Goal: Check status: Check status

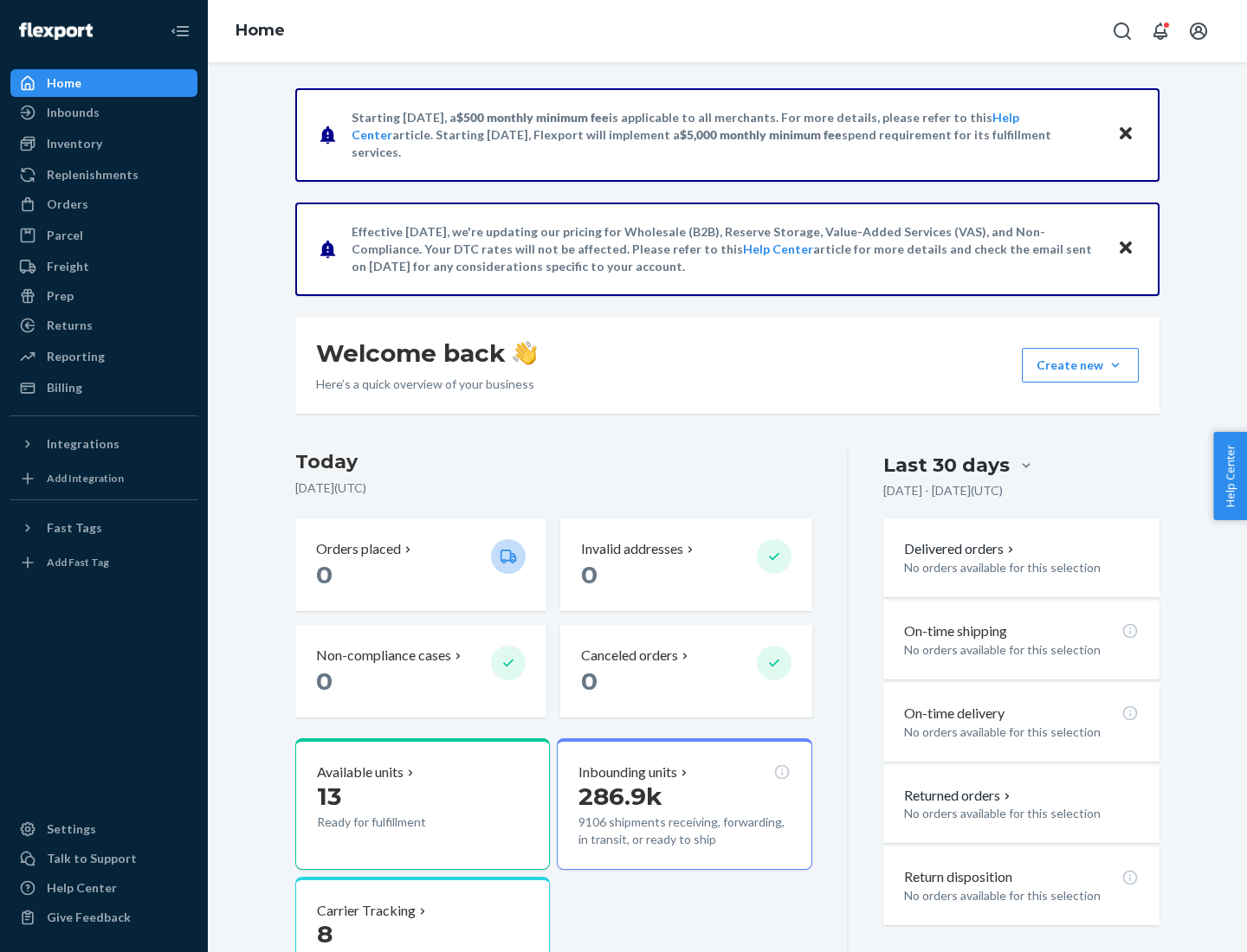
click at [1115, 365] on button "Create new Create new inbound Create new order Create new product" at bounding box center [1079, 364] width 117 height 35
click at [72, 112] on div "Inbounds" at bounding box center [73, 112] width 52 height 17
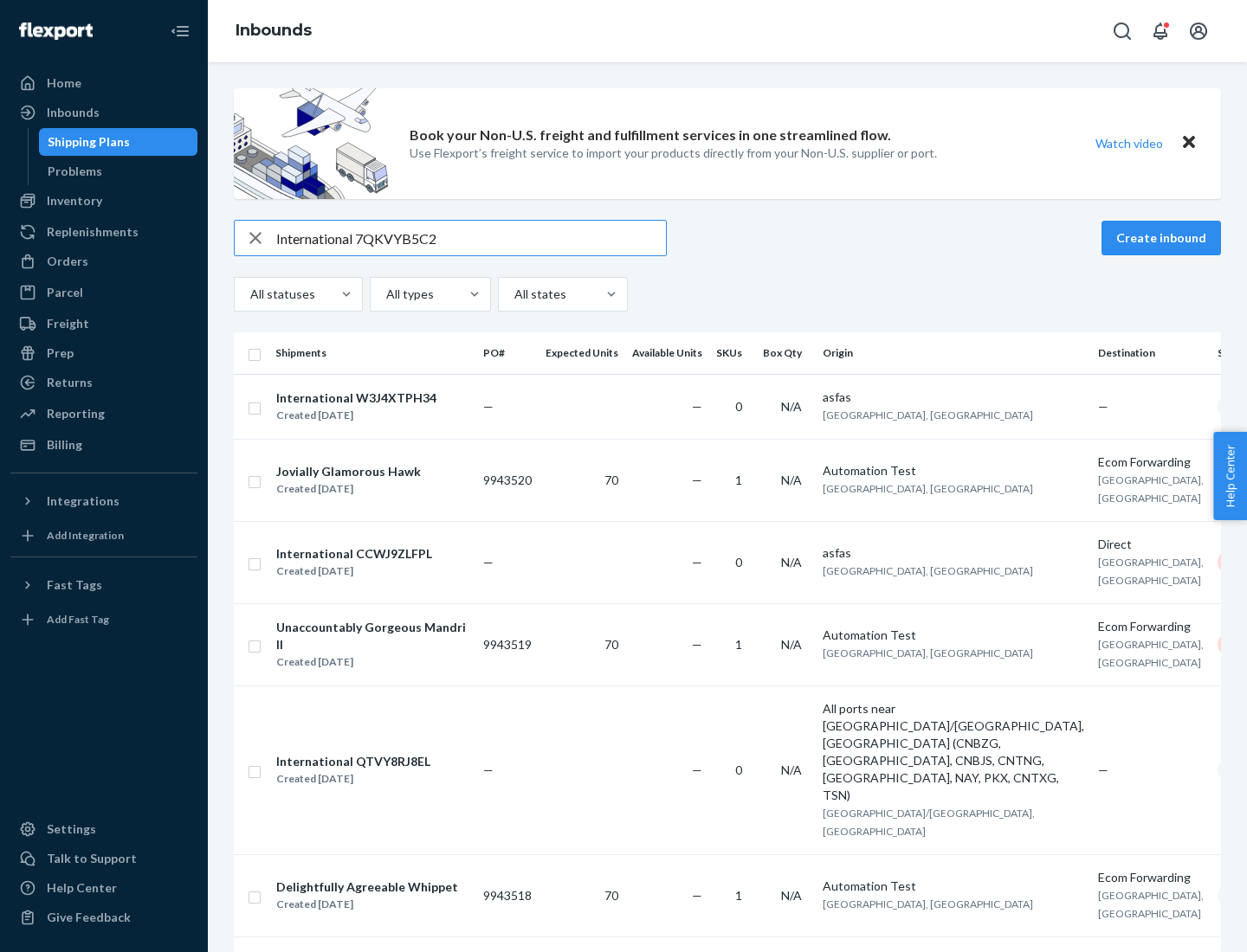
type input "International 7QKVYB5C29"
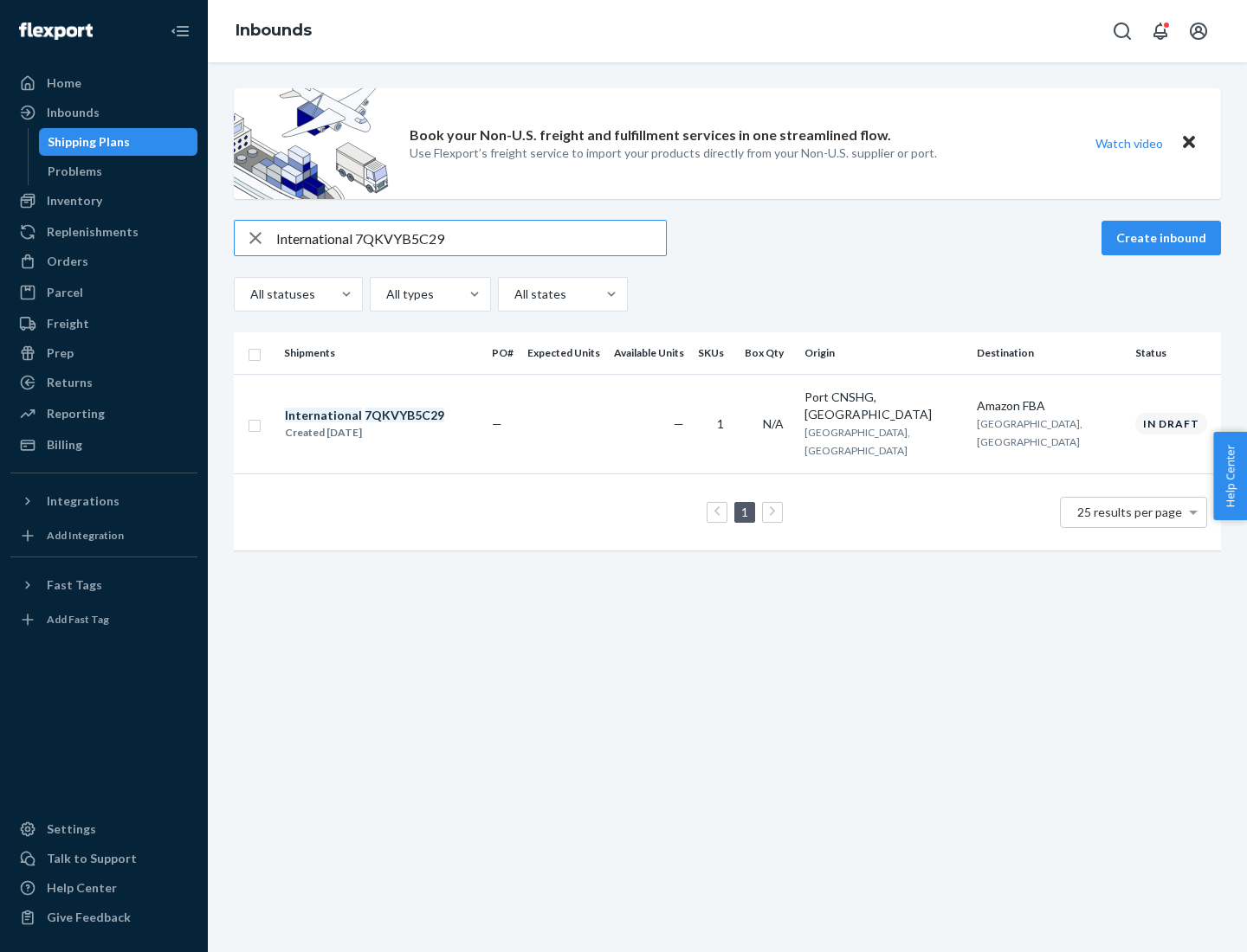
click at [393, 424] on div "Created [DATE]" at bounding box center [364, 433] width 159 height 17
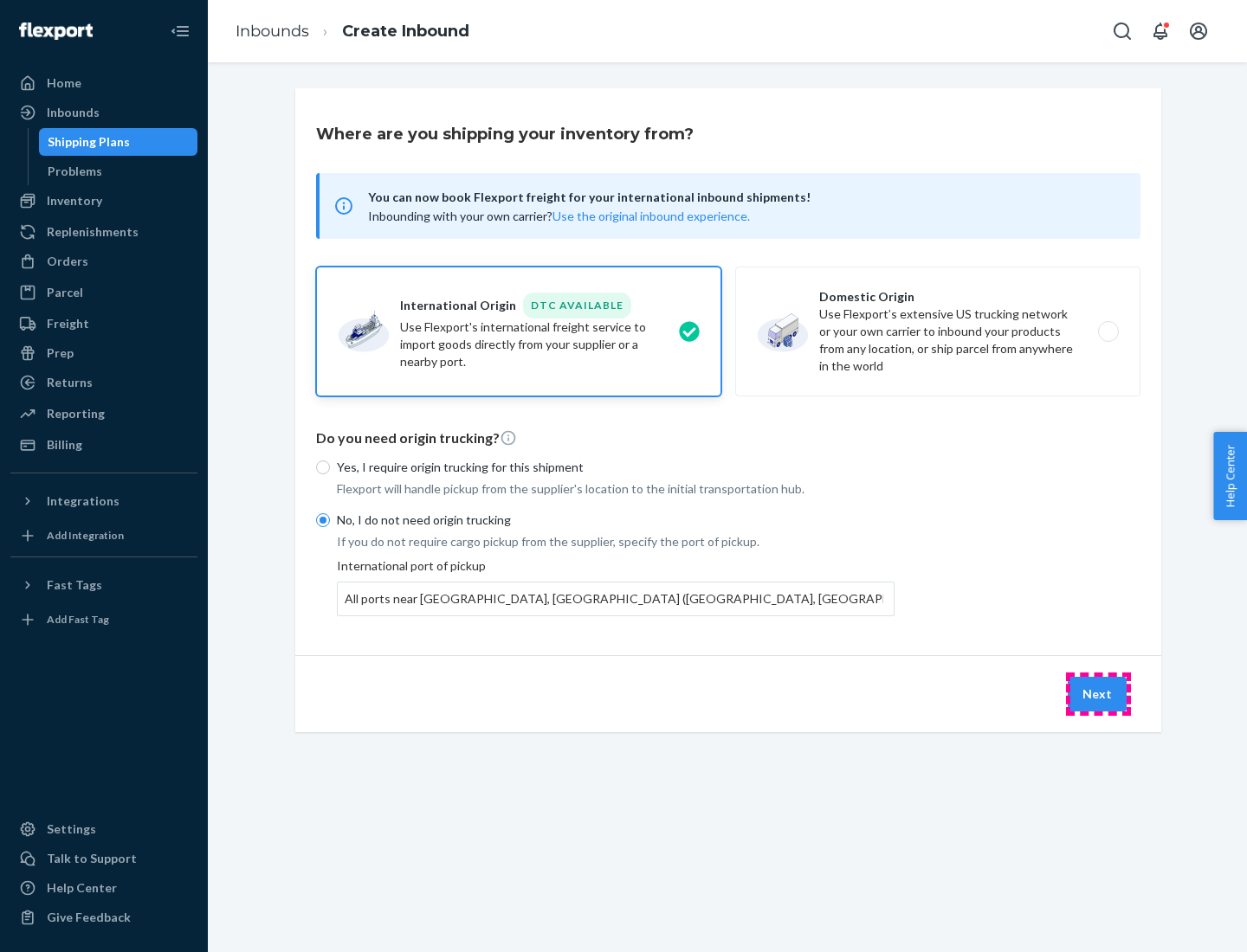
click at [1098, 693] on button "Next" at bounding box center [1096, 694] width 59 height 35
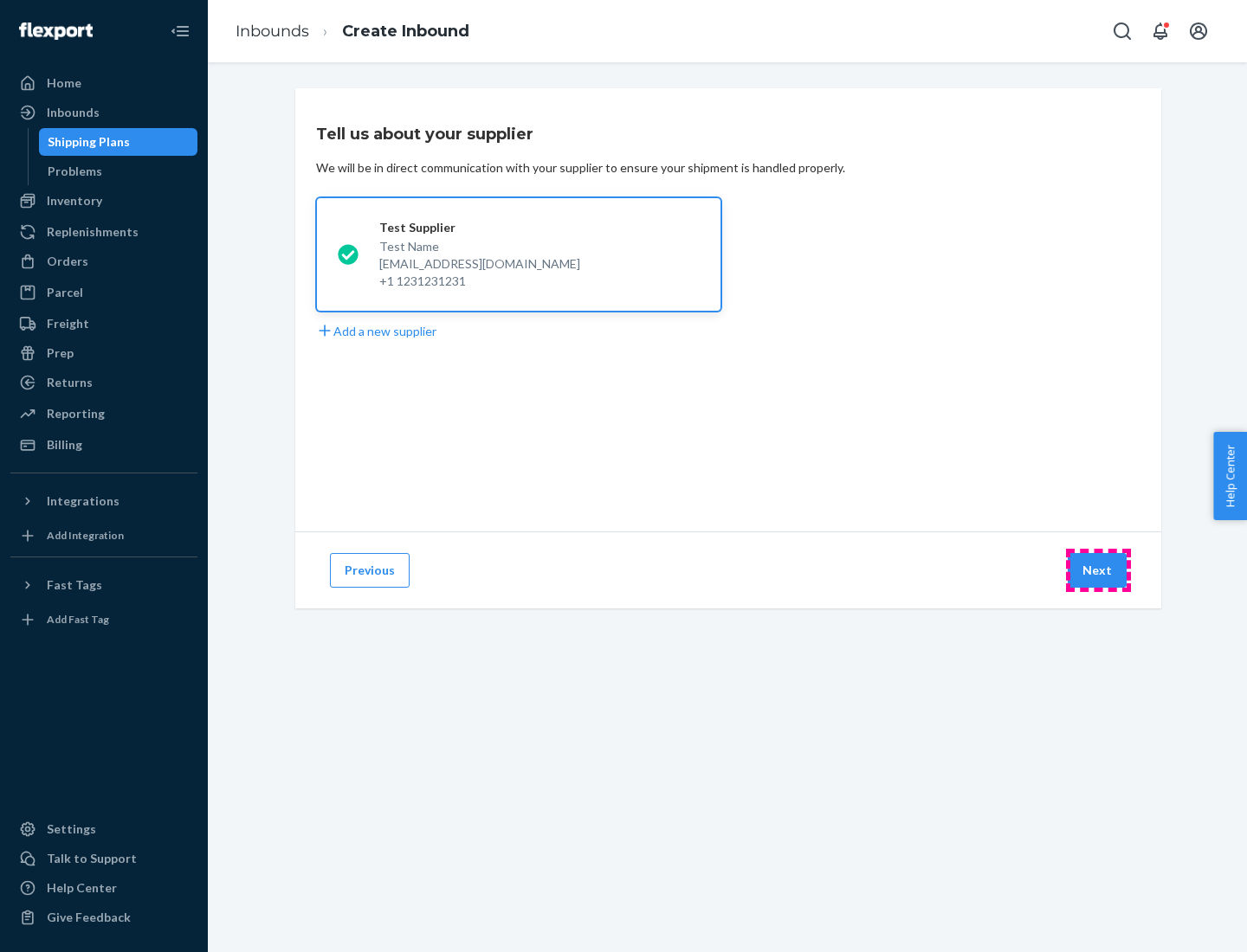
click at [1098, 571] on button "Next" at bounding box center [1096, 570] width 59 height 35
